Goal: Complete application form

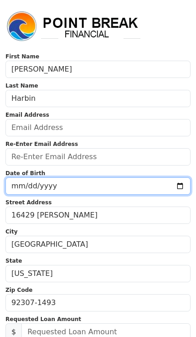
click at [153, 188] on input "date" at bounding box center [97, 185] width 185 height 17
click at [101, 184] on input "[DATE]" at bounding box center [97, 185] width 185 height 17
type input "[DATE]"
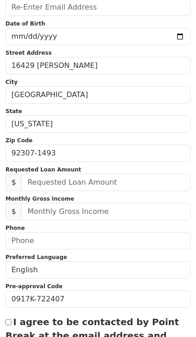
scroll to position [147, 0]
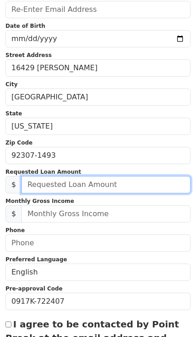
click at [159, 188] on input "text" at bounding box center [105, 184] width 169 height 17
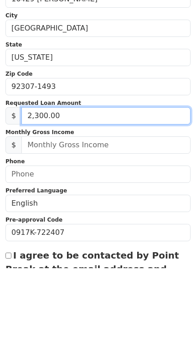
type input "23,000.00"
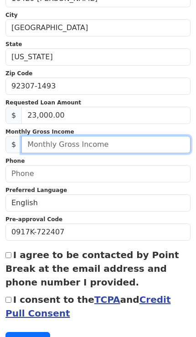
click at [162, 145] on input "text" at bounding box center [105, 144] width 169 height 17
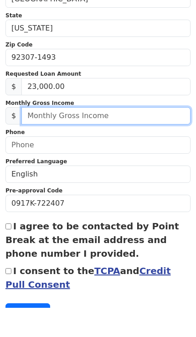
scroll to position [245, 0]
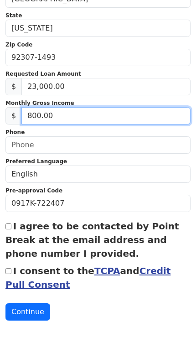
type input "8,000.00"
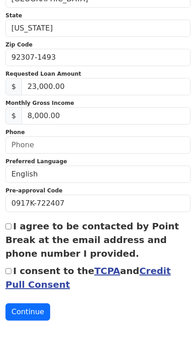
scroll to position [245, 0]
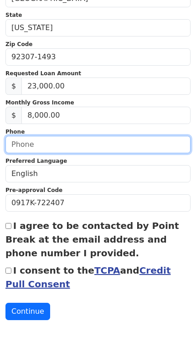
click at [163, 153] on input "text" at bounding box center [97, 144] width 185 height 17
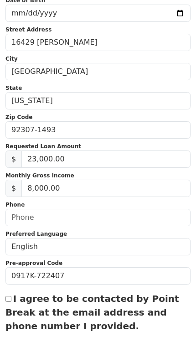
scroll to position [0, 0]
